Goal: Information Seeking & Learning: Understand process/instructions

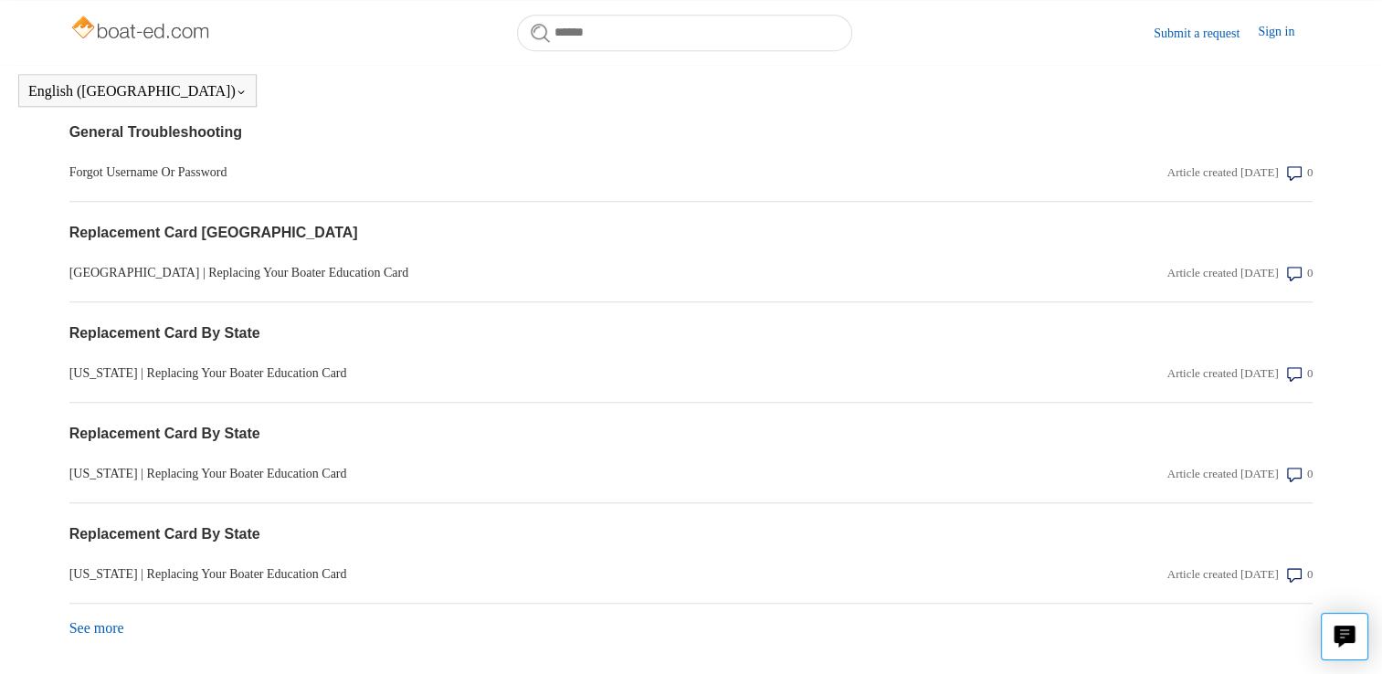
scroll to position [1578, 0]
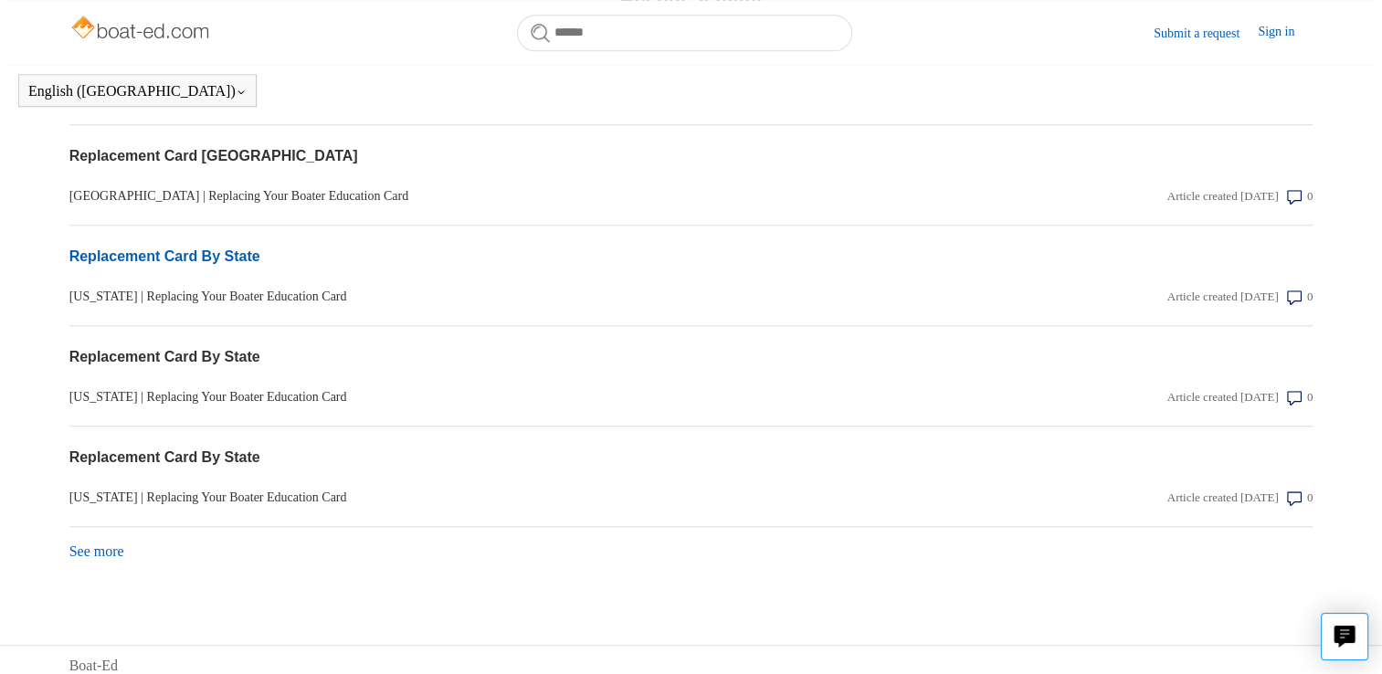
click at [225, 246] on link "Replacement Card By State" at bounding box center [504, 257] width 870 height 22
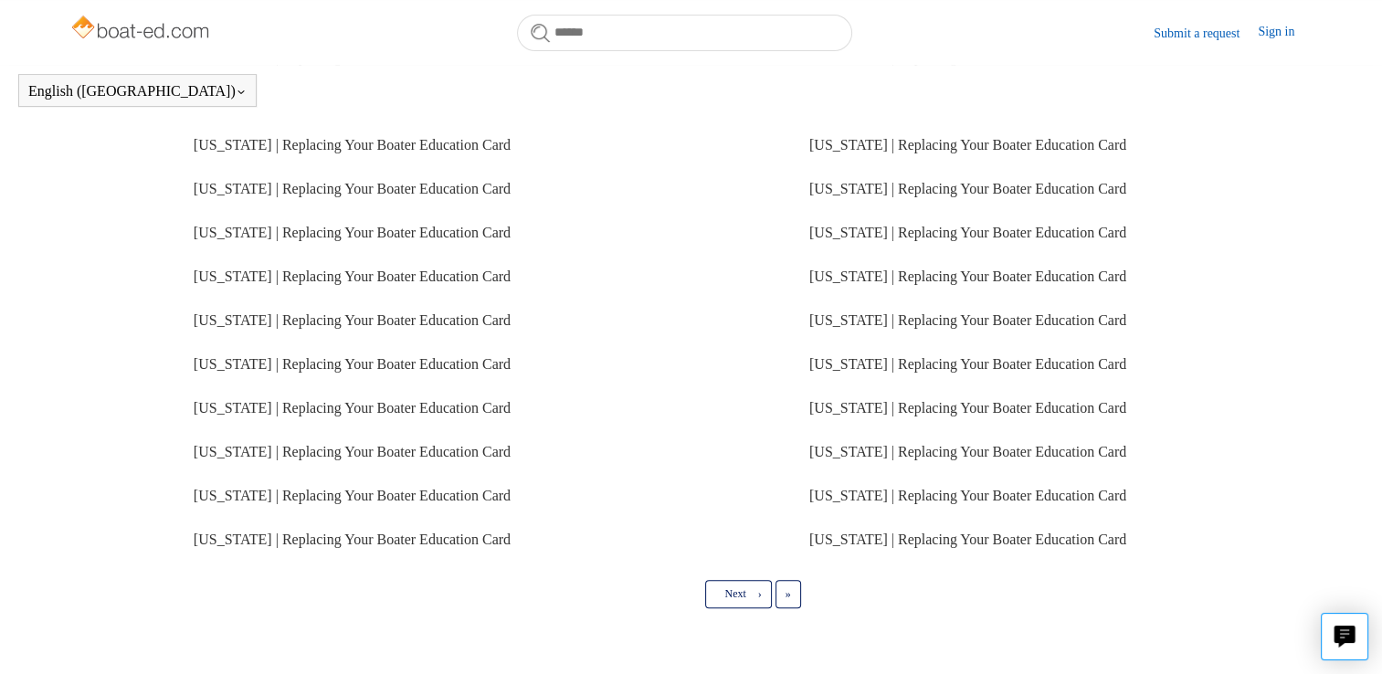
scroll to position [462, 0]
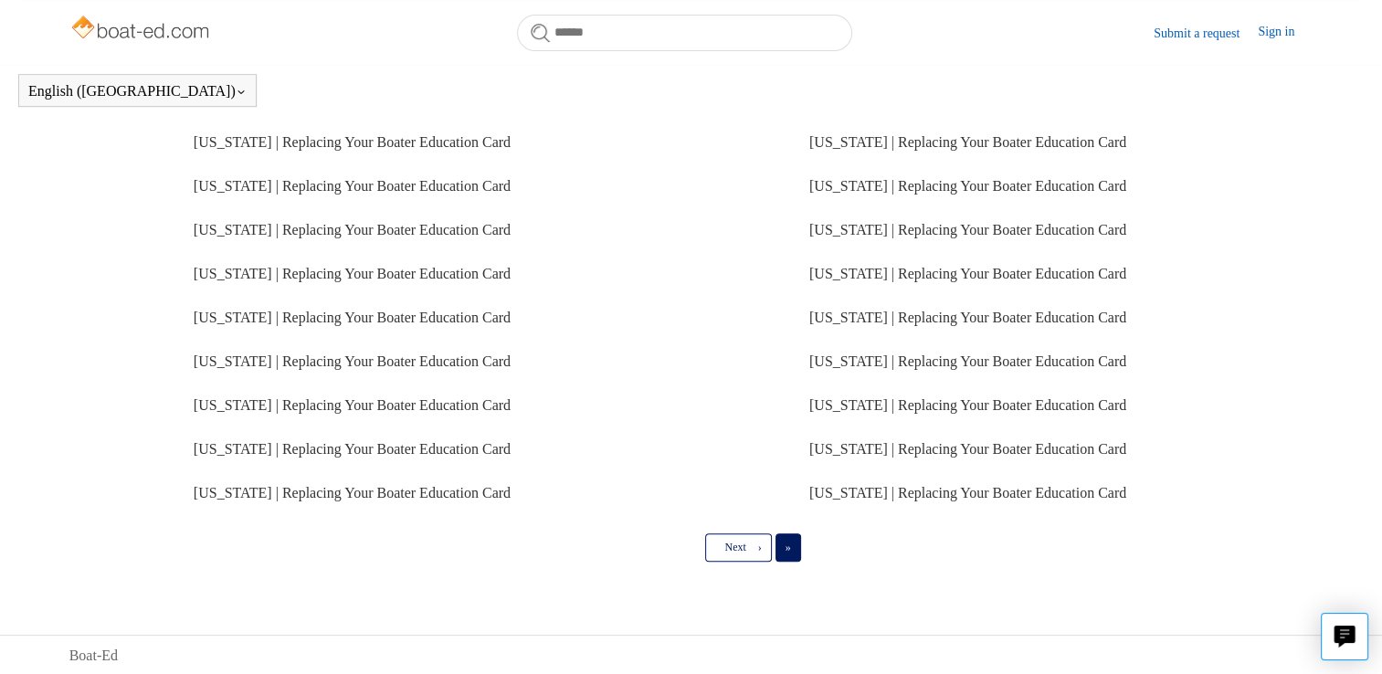
click at [793, 553] on link "Last »" at bounding box center [788, 546] width 26 height 27
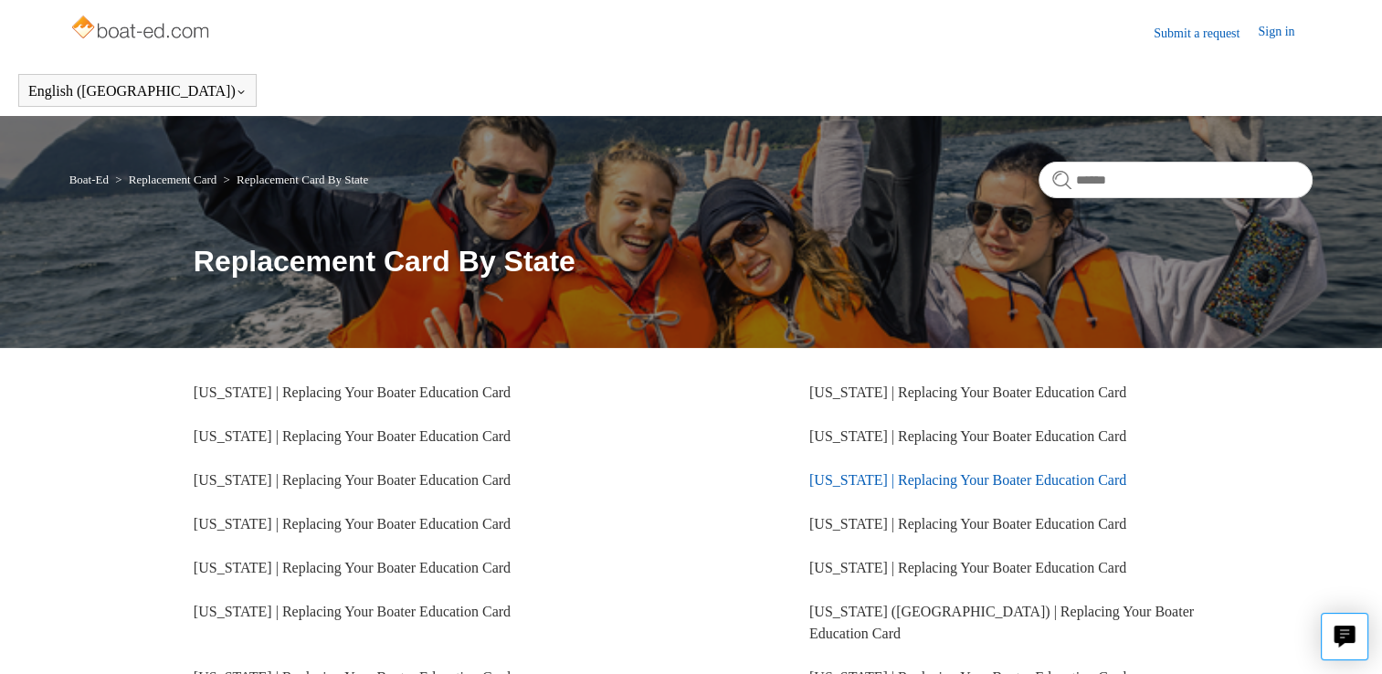
click at [923, 479] on link "Indiana | Replacing Your Boater Education Card" at bounding box center [967, 480] width 317 height 16
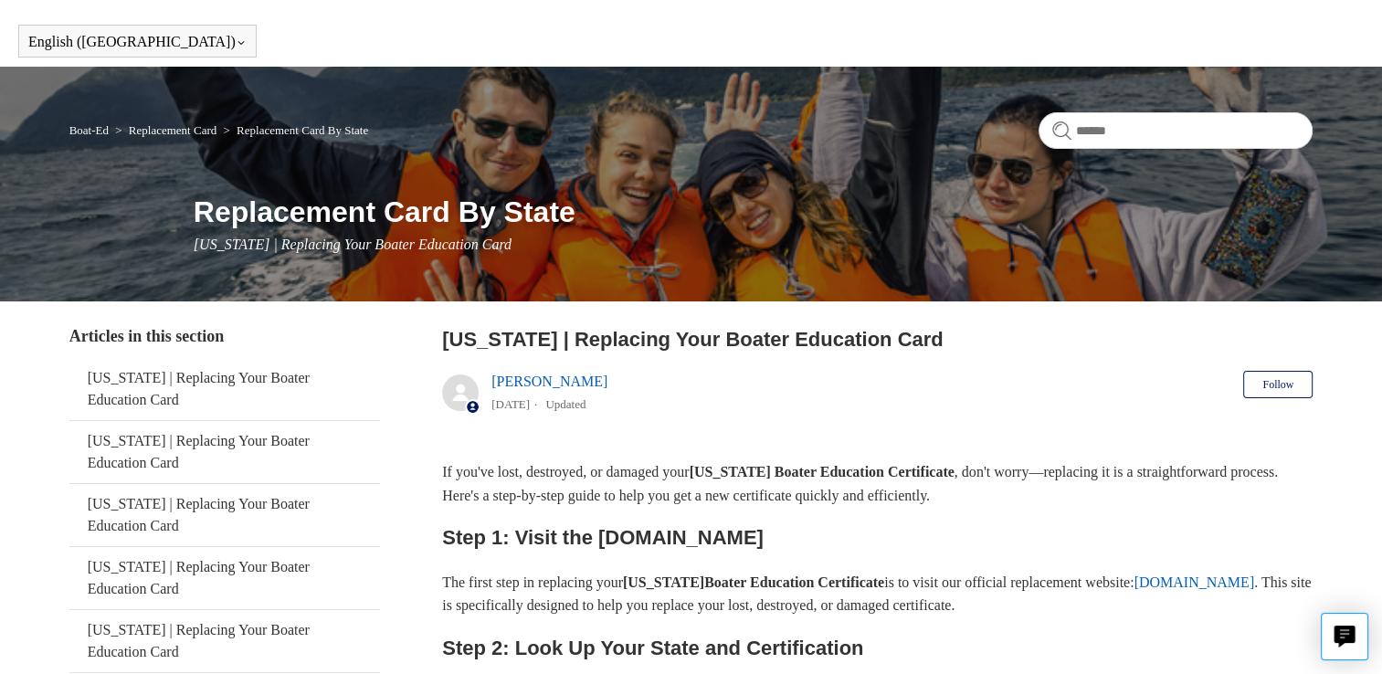
scroll to position [183, 0]
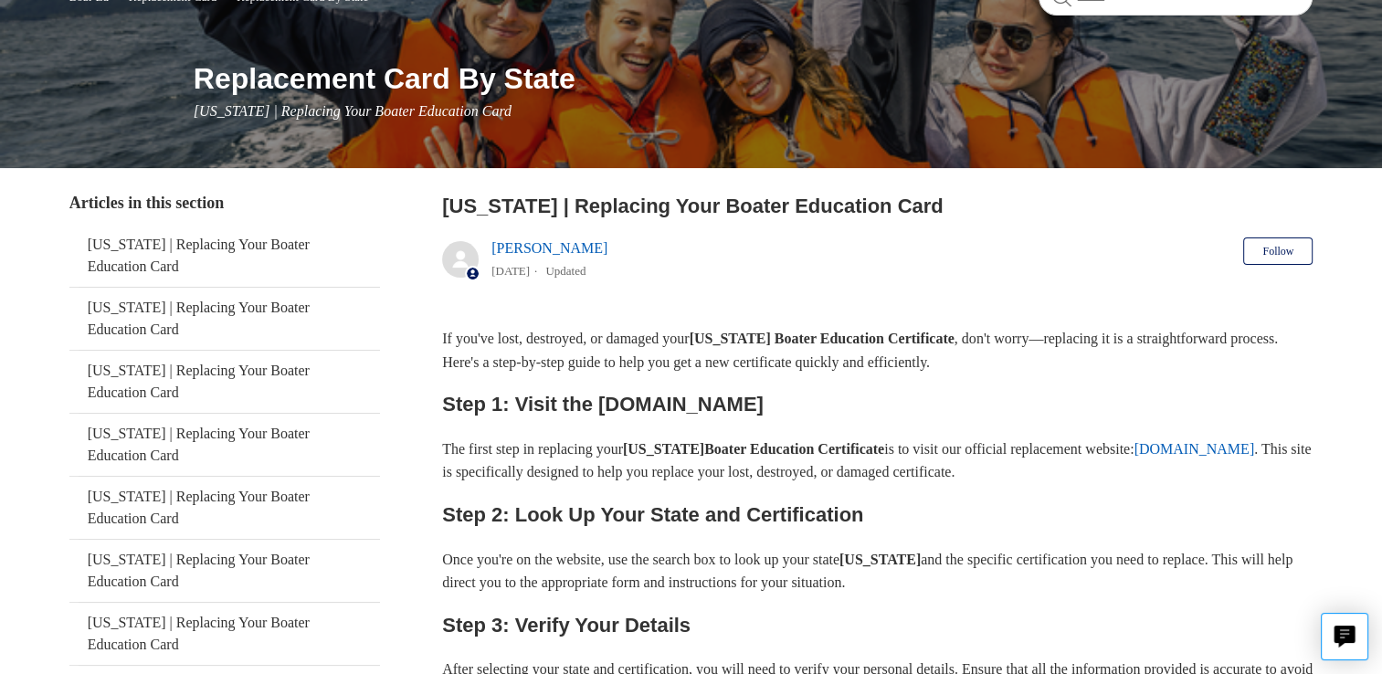
click at [1218, 454] on link "[DOMAIN_NAME]" at bounding box center [1193, 449] width 121 height 16
